Goal: Navigation & Orientation: Find specific page/section

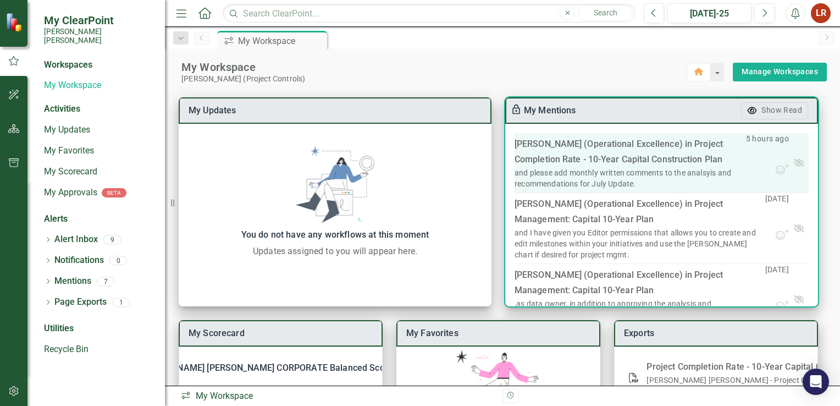
click at [740, 165] on div "Julie Jordan (Operational Excellence) in Project Completion Rate - 10-Year Capi…" at bounding box center [631, 151] width 232 height 31
click at [585, 166] on div "Julie Jordan (Operational Excellence) in Project Completion Rate - 10-Year Capi…" at bounding box center [631, 151] width 232 height 31
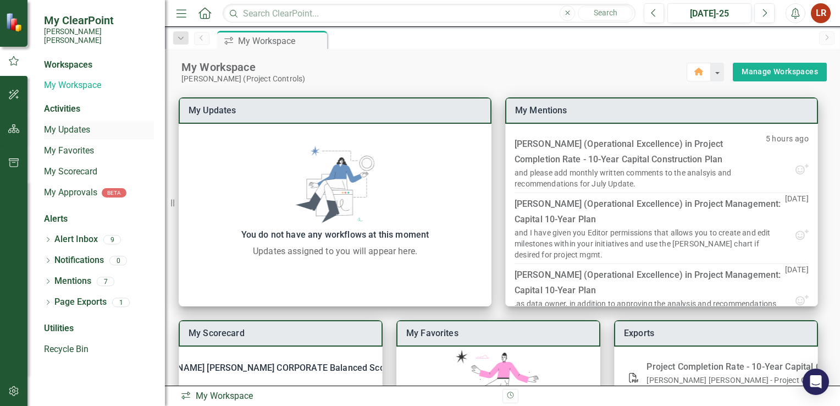
click at [69, 124] on link "My Updates" at bounding box center [99, 130] width 110 height 13
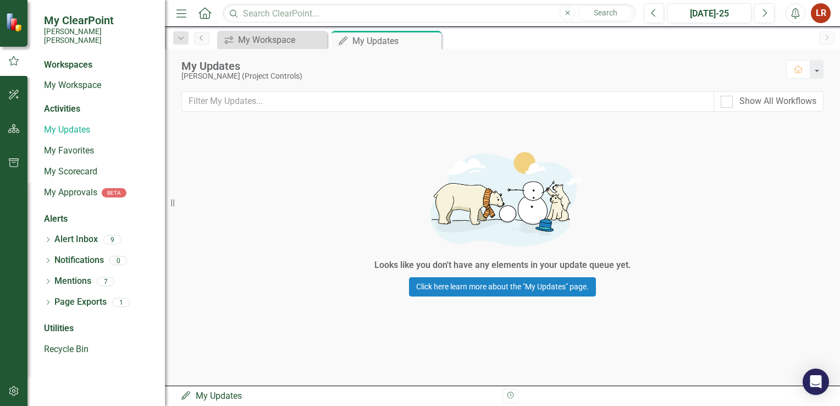
click at [59, 103] on div "Activities" at bounding box center [99, 109] width 110 height 13
click at [387, 46] on div "My Updates" at bounding box center [382, 41] width 59 height 14
click at [69, 79] on link "My Workspace" at bounding box center [99, 85] width 110 height 13
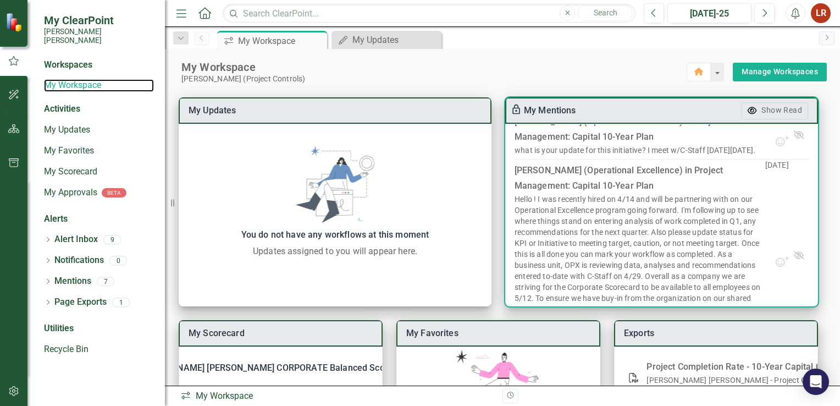
scroll to position [224, 0]
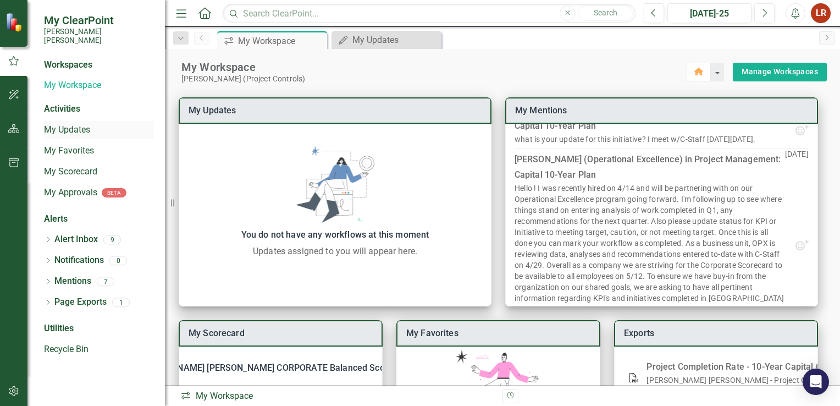
click at [73, 124] on link "My Updates" at bounding box center [99, 130] width 110 height 13
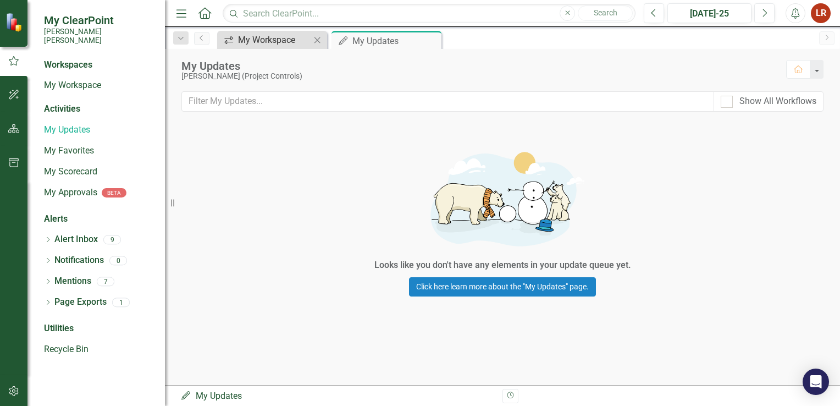
click at [266, 45] on div "My Workspace" at bounding box center [274, 40] width 73 height 14
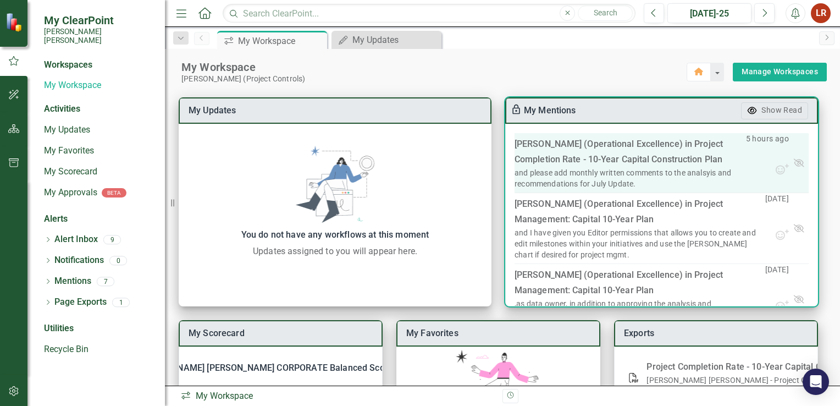
click at [631, 153] on div "Julie Jordan (Operational Excellence) in Project Completion Rate - 10-Year Capi…" at bounding box center [631, 151] width 232 height 31
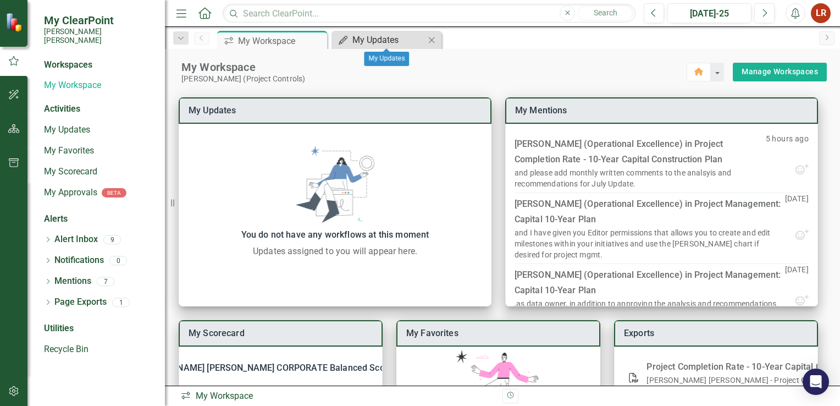
click at [361, 37] on div "My Updates" at bounding box center [389, 40] width 73 height 14
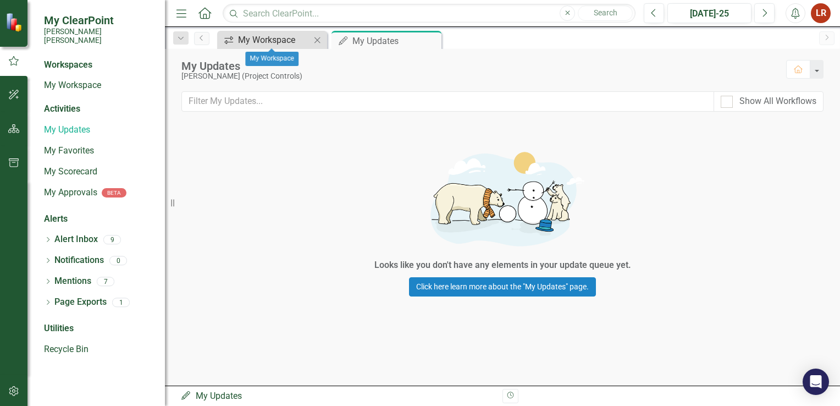
click at [260, 35] on div "My Workspace" at bounding box center [274, 40] width 73 height 14
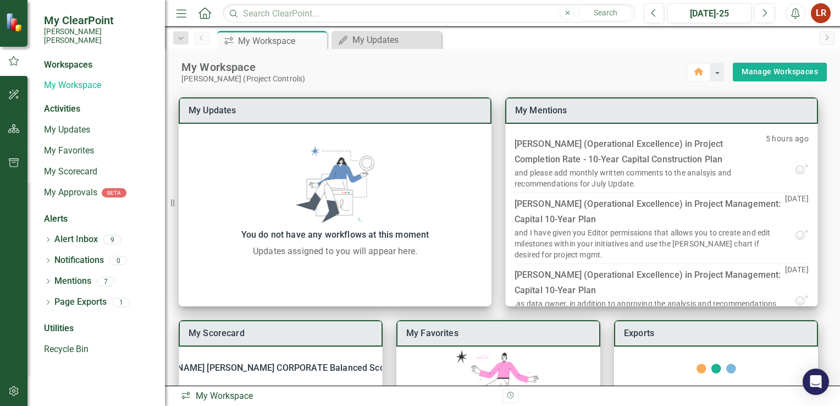
click at [66, 59] on div "Workspaces" at bounding box center [68, 65] width 48 height 13
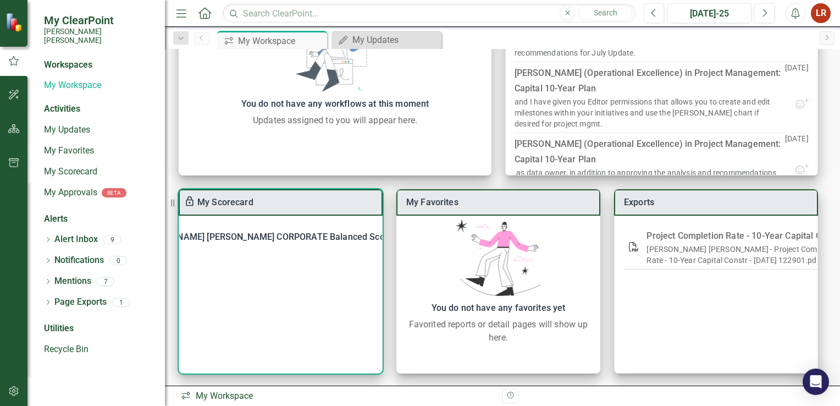
scroll to position [132, 0]
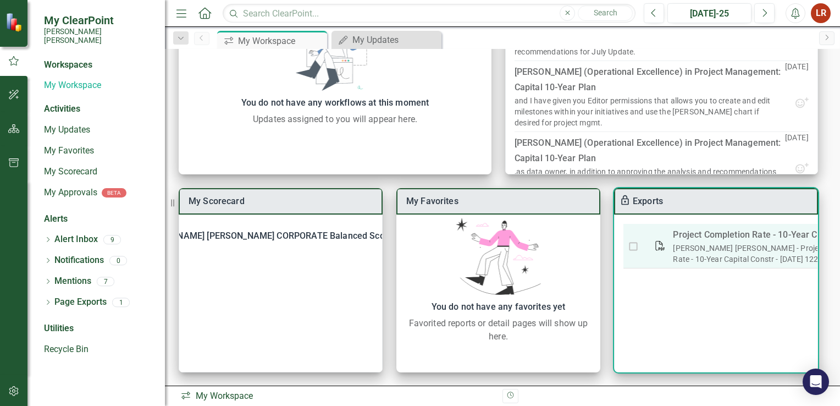
click at [724, 250] on link "[PERSON_NAME] [PERSON_NAME] - Project Completion Rate - 10-Year Capital Constr …" at bounding box center [770, 254] width 194 height 20
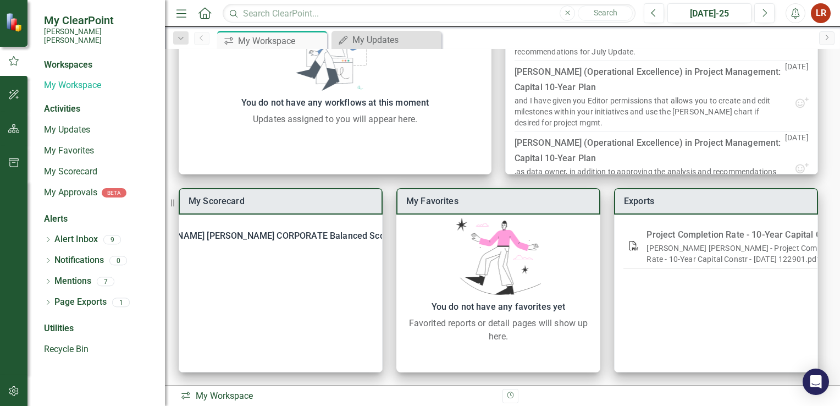
click at [495, 168] on div "My Scorecard Santee Cooper CORPORATE Balanced Scorecard KPI Project Completion …" at bounding box center [502, 169] width 675 height 435
click at [83, 124] on link "My Updates" at bounding box center [99, 130] width 110 height 13
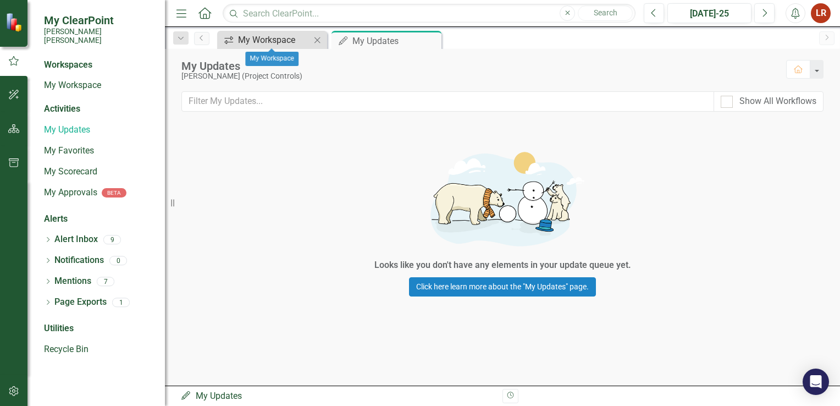
click at [293, 45] on div "My Workspace" at bounding box center [274, 40] width 73 height 14
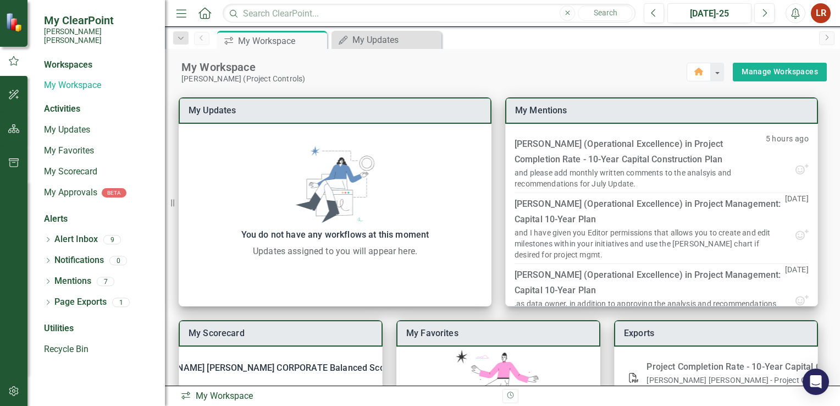
click at [205, 8] on icon "Home" at bounding box center [204, 13] width 14 height 12
click at [798, 72] on link "Manage Workspaces" at bounding box center [780, 72] width 76 height 14
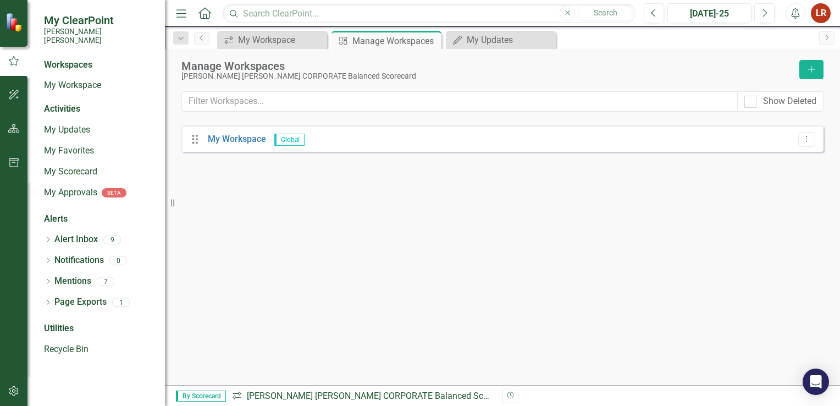
click at [287, 139] on span "Global" at bounding box center [289, 140] width 30 height 12
click at [191, 142] on icon "Drag" at bounding box center [195, 139] width 14 height 11
click at [200, 142] on icon "Drag" at bounding box center [195, 139] width 14 height 11
click at [810, 144] on button "Dropdown Menu" at bounding box center [807, 139] width 17 height 15
click at [609, 226] on div "Manage Workspaces Santee Cooper CORPORATE Balanced Scorecard Add Show Deleted D…" at bounding box center [502, 217] width 675 height 337
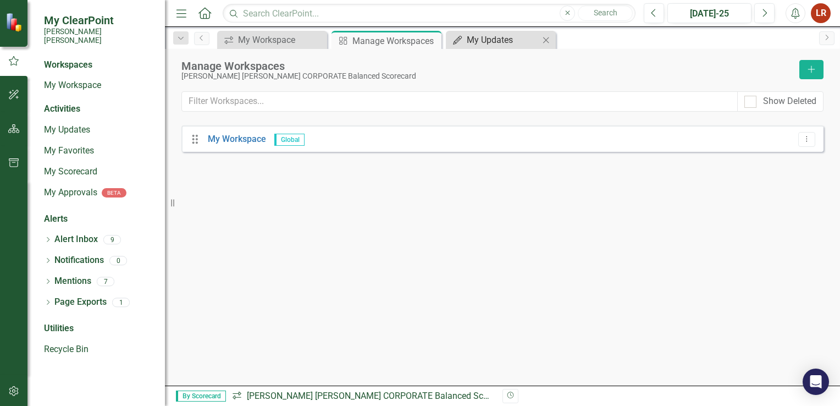
click at [480, 36] on div "My Updates" at bounding box center [503, 40] width 73 height 14
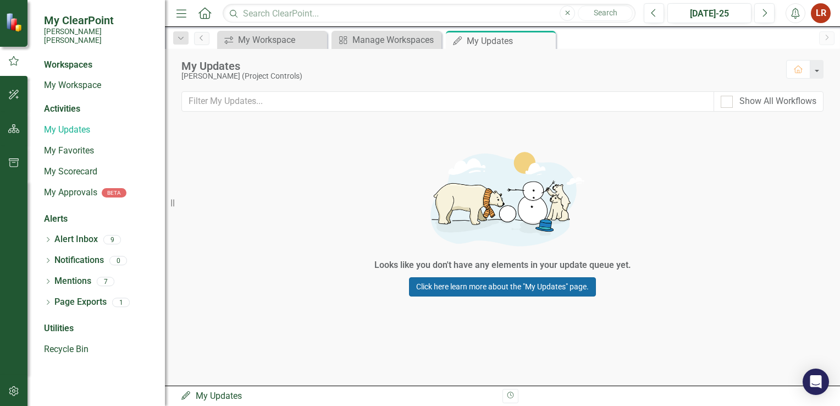
click at [482, 289] on link "Click here learn more about the "My Updates" page." at bounding box center [502, 286] width 187 height 19
